Goal: Information Seeking & Learning: Learn about a topic

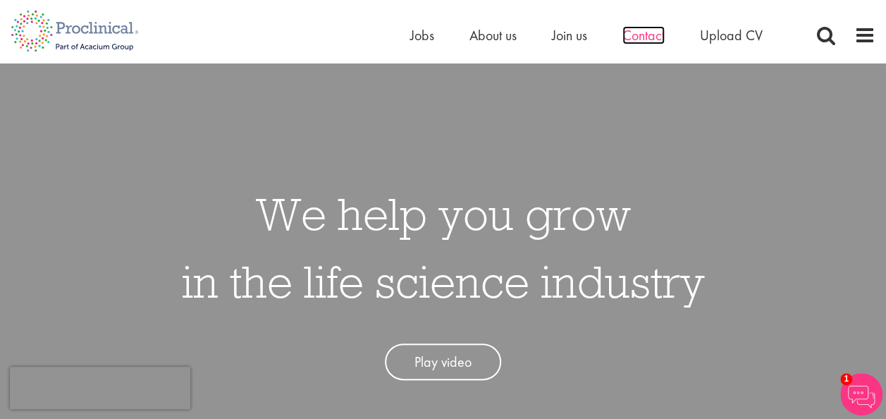
click at [644, 41] on span "Contact" at bounding box center [644, 35] width 42 height 18
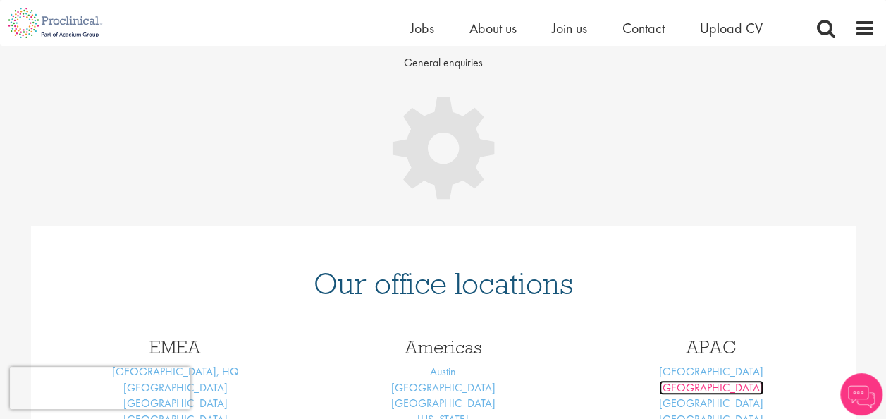
click at [719, 388] on link "[GEOGRAPHIC_DATA]" at bounding box center [711, 387] width 104 height 15
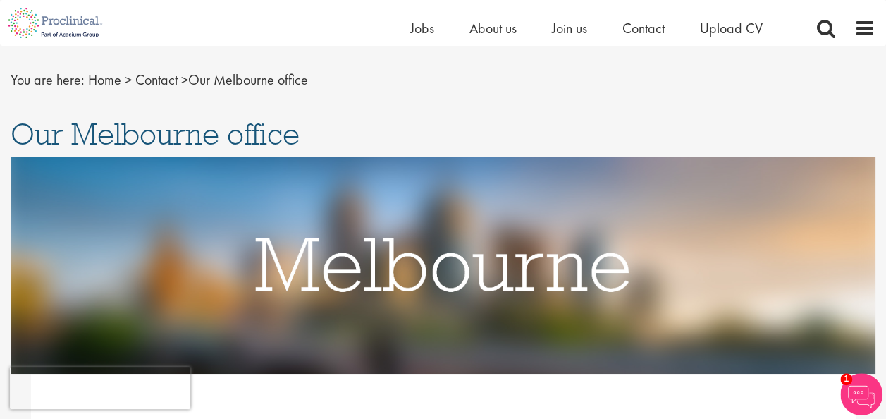
scroll to position [10, 0]
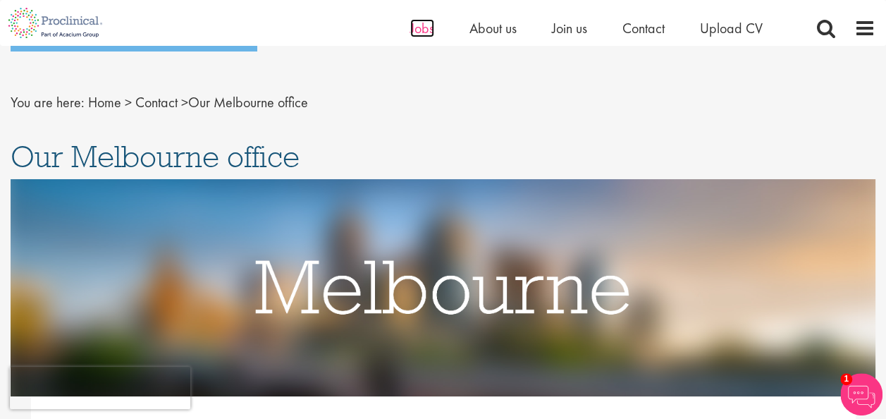
click at [422, 31] on span "Jobs" at bounding box center [422, 28] width 24 height 18
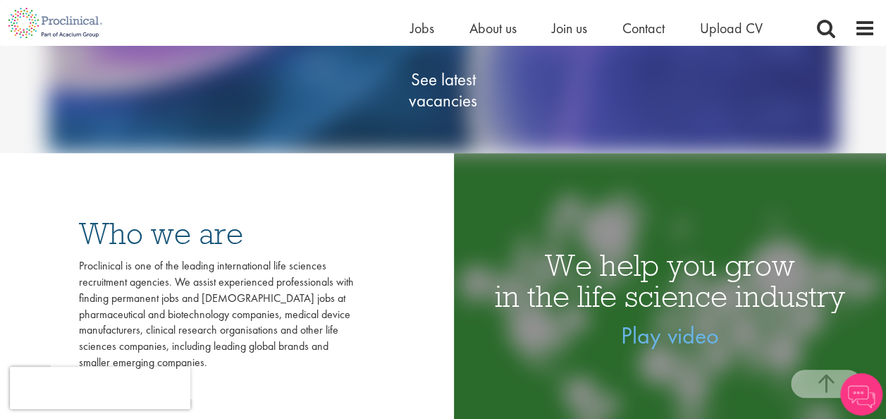
scroll to position [209, 0]
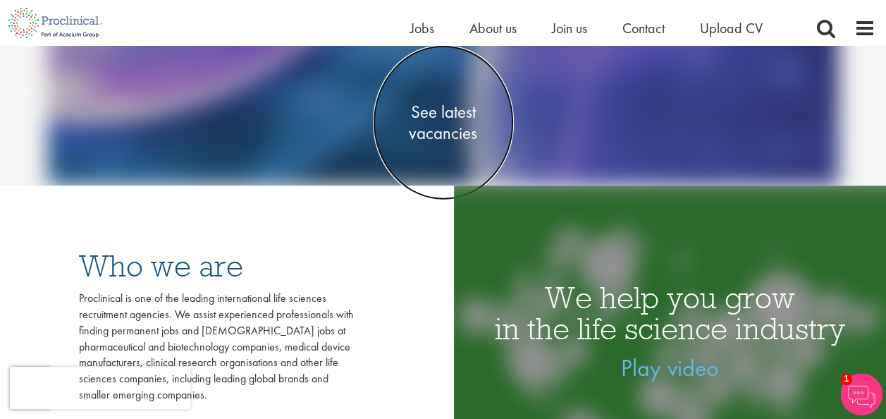
click at [438, 131] on span "See latest vacancies" at bounding box center [443, 122] width 141 height 42
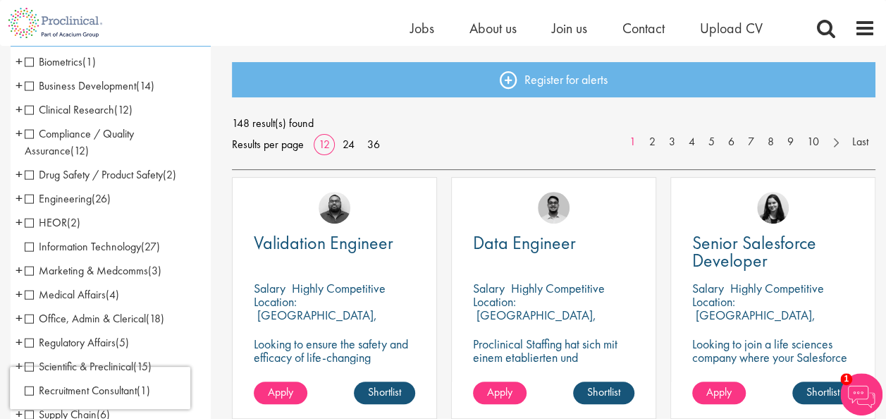
scroll to position [177, 0]
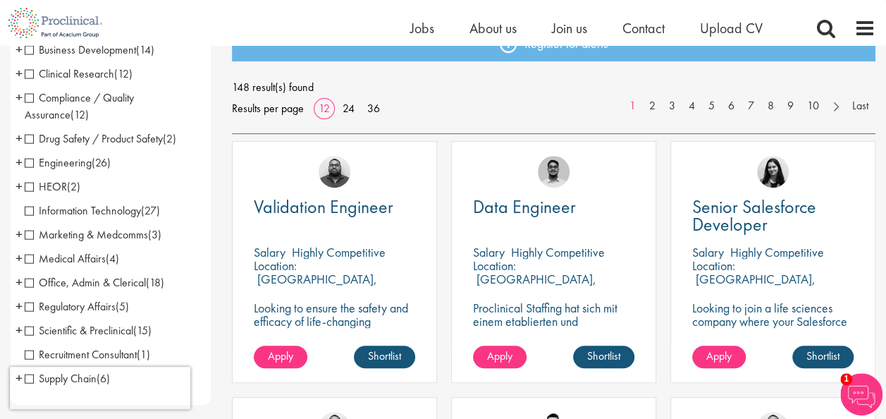
click at [29, 73] on span "Clinical Research" at bounding box center [70, 73] width 90 height 15
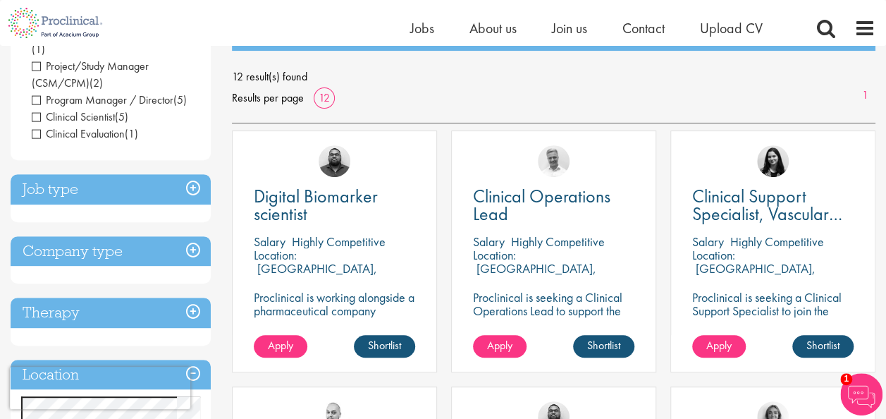
scroll to position [131, 0]
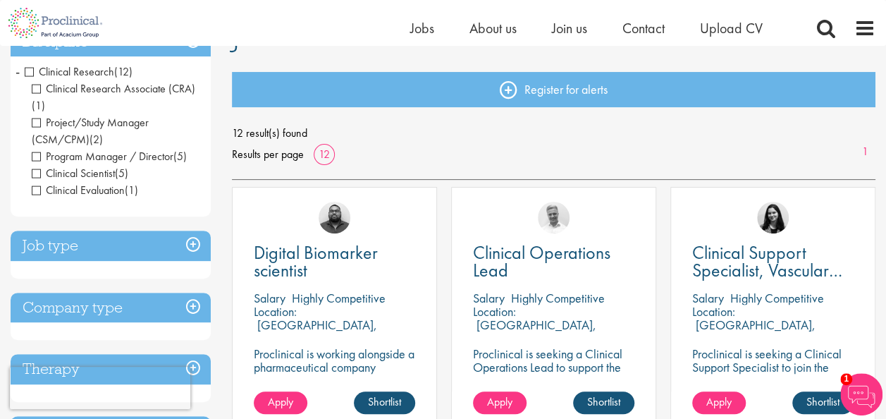
click at [29, 74] on span "Clinical Research" at bounding box center [70, 71] width 90 height 15
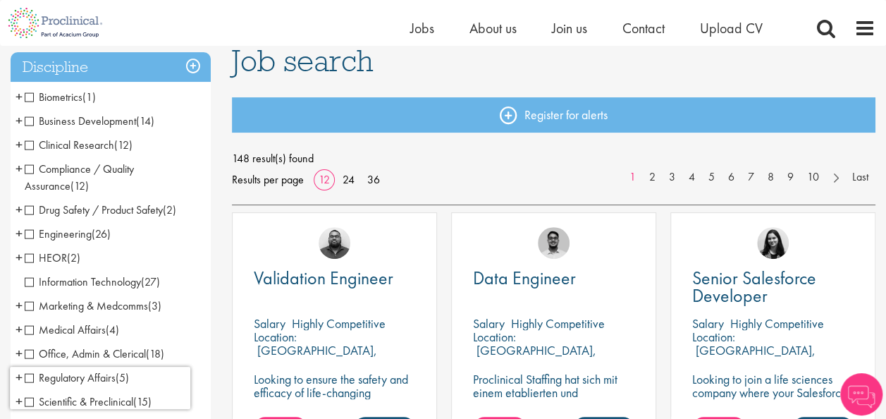
scroll to position [126, 0]
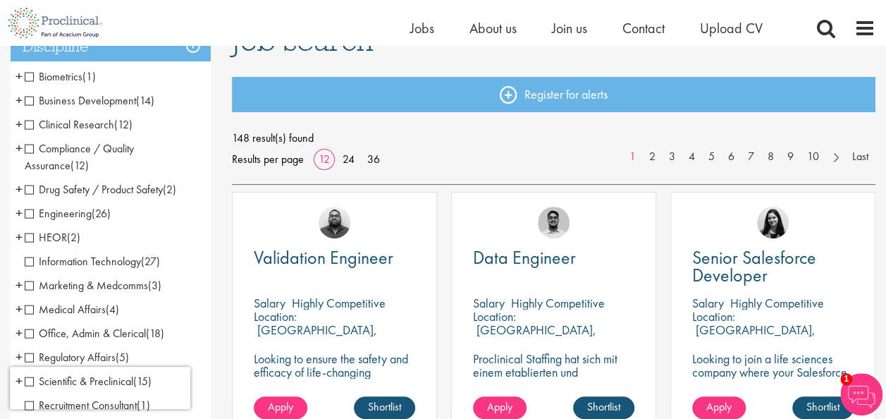
click at [28, 147] on span "Compliance / Quality Assurance" at bounding box center [79, 157] width 109 height 32
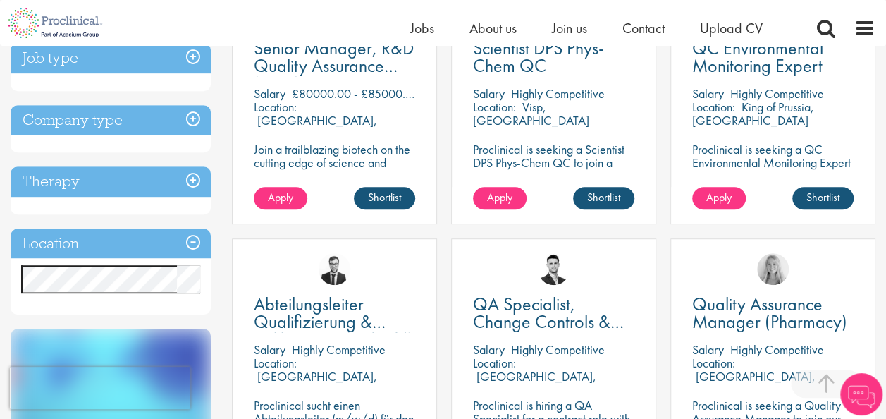
scroll to position [348, 0]
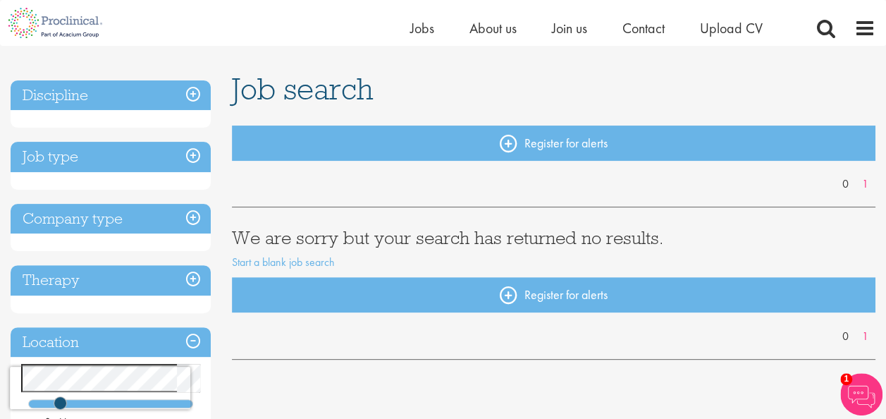
scroll to position [80, 0]
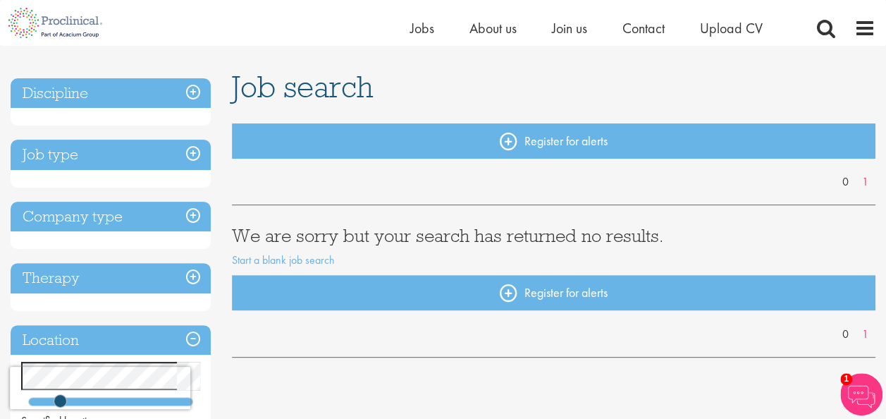
click at [72, 97] on h3 "Discipline" at bounding box center [111, 93] width 200 height 30
click at [175, 96] on h3 "Discipline" at bounding box center [111, 93] width 200 height 30
click at [191, 99] on h3 "Discipline" at bounding box center [111, 93] width 200 height 30
